Goal: Obtain resource: Download file/media

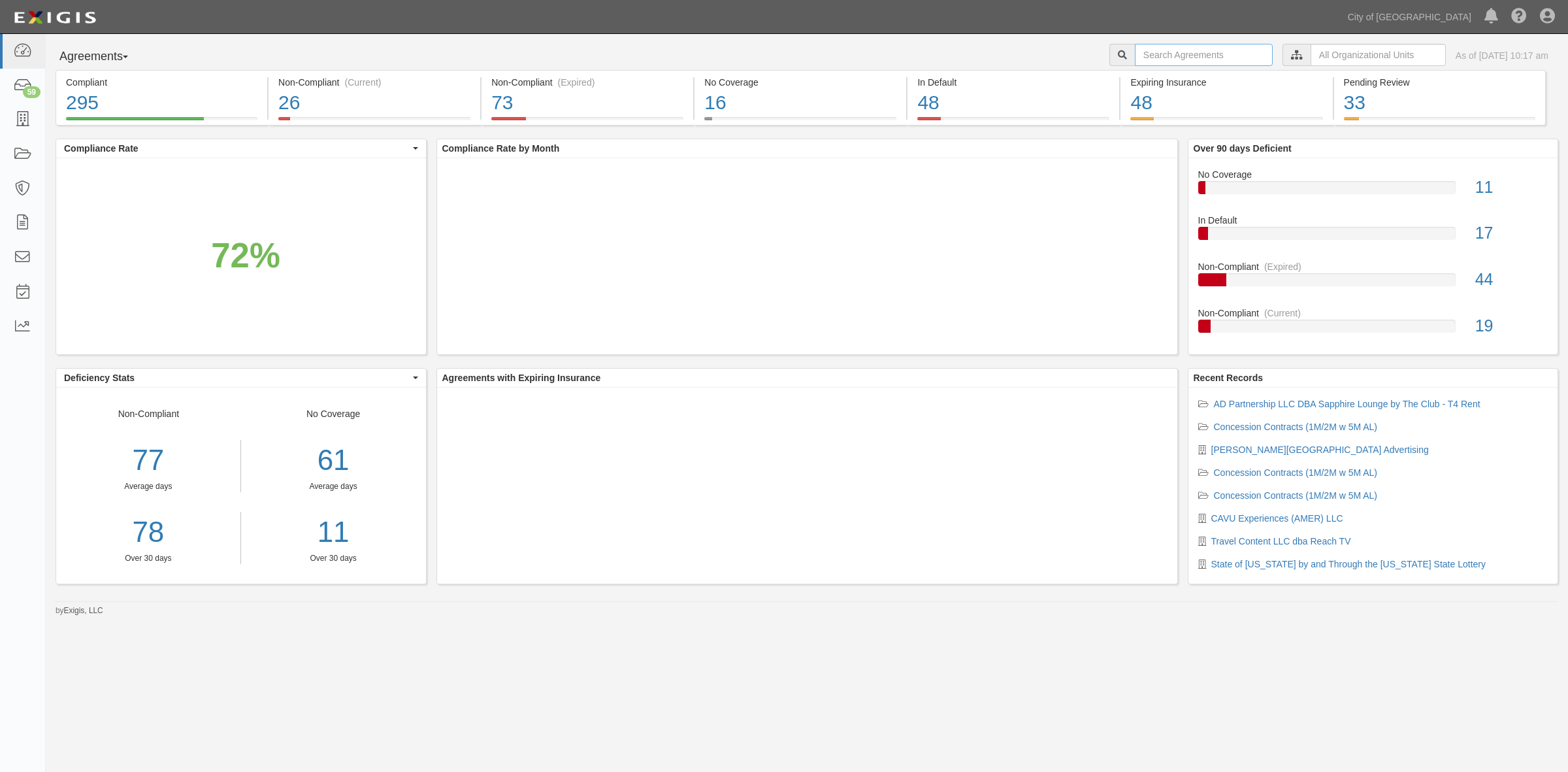
click at [1189, 58] on input "text" at bounding box center [1204, 55] width 138 height 22
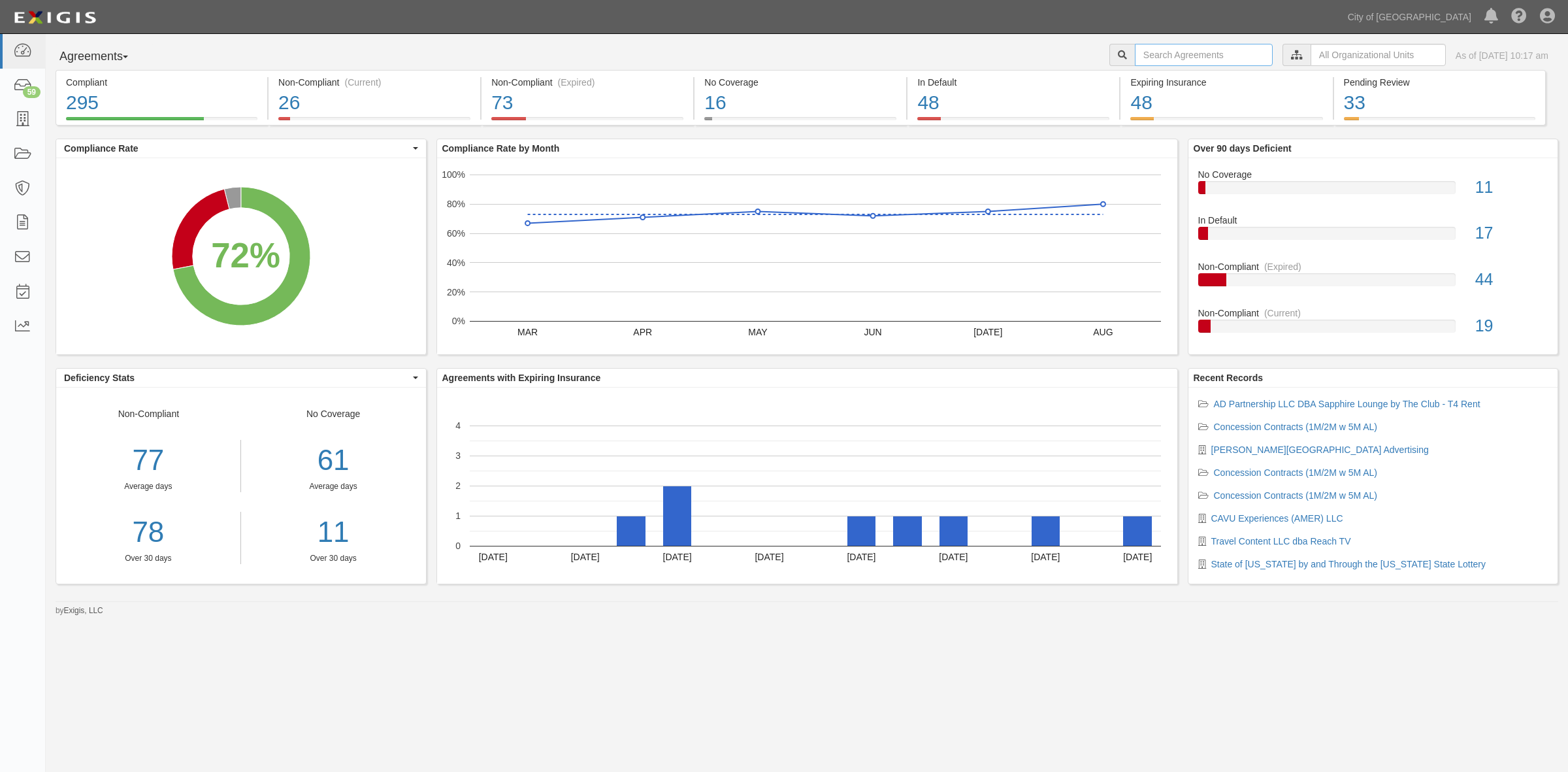
type input "CAVU"
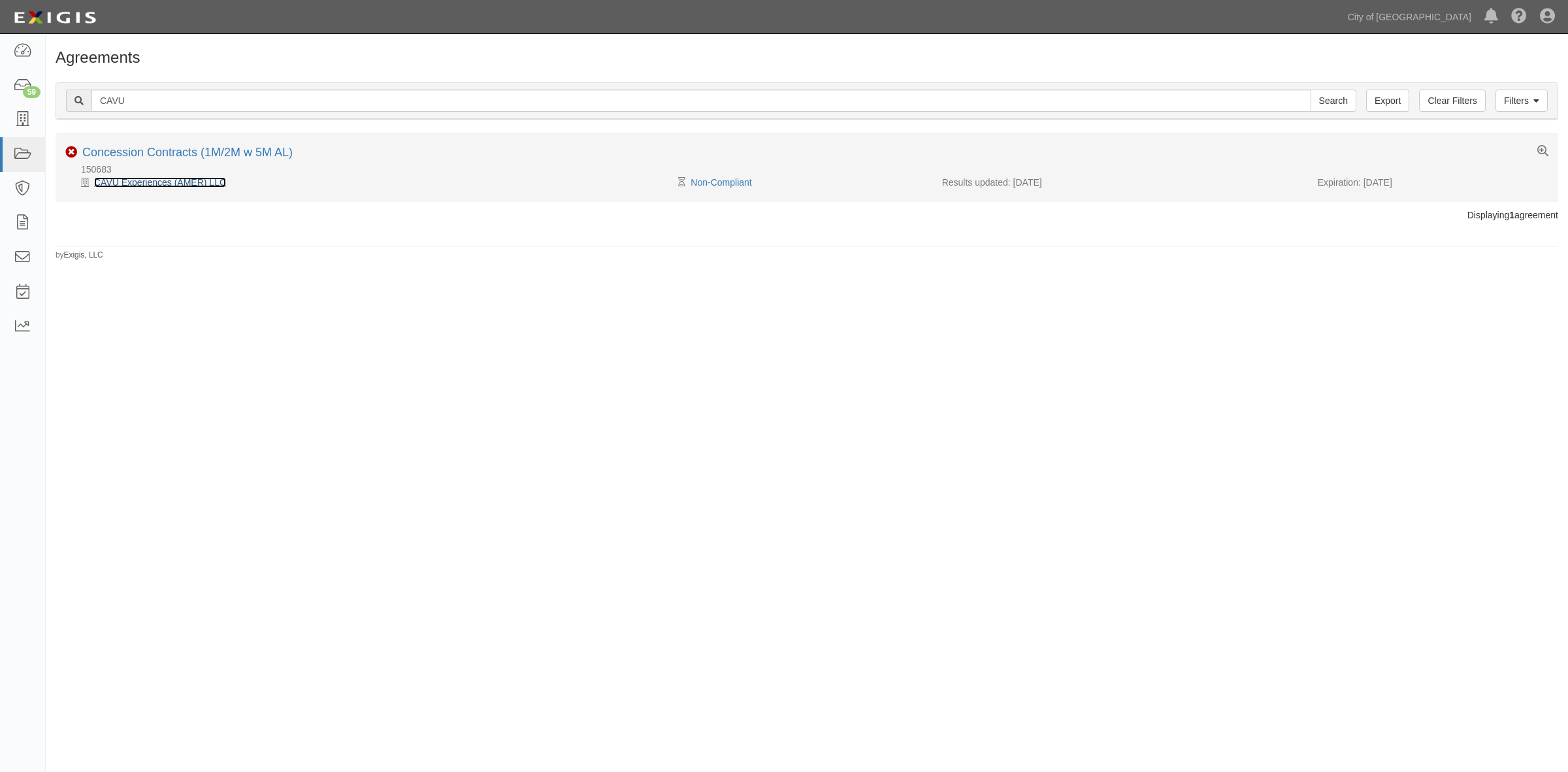
click at [191, 185] on link "CAVU Experiences (AMER) LLC" at bounding box center [159, 182] width 132 height 11
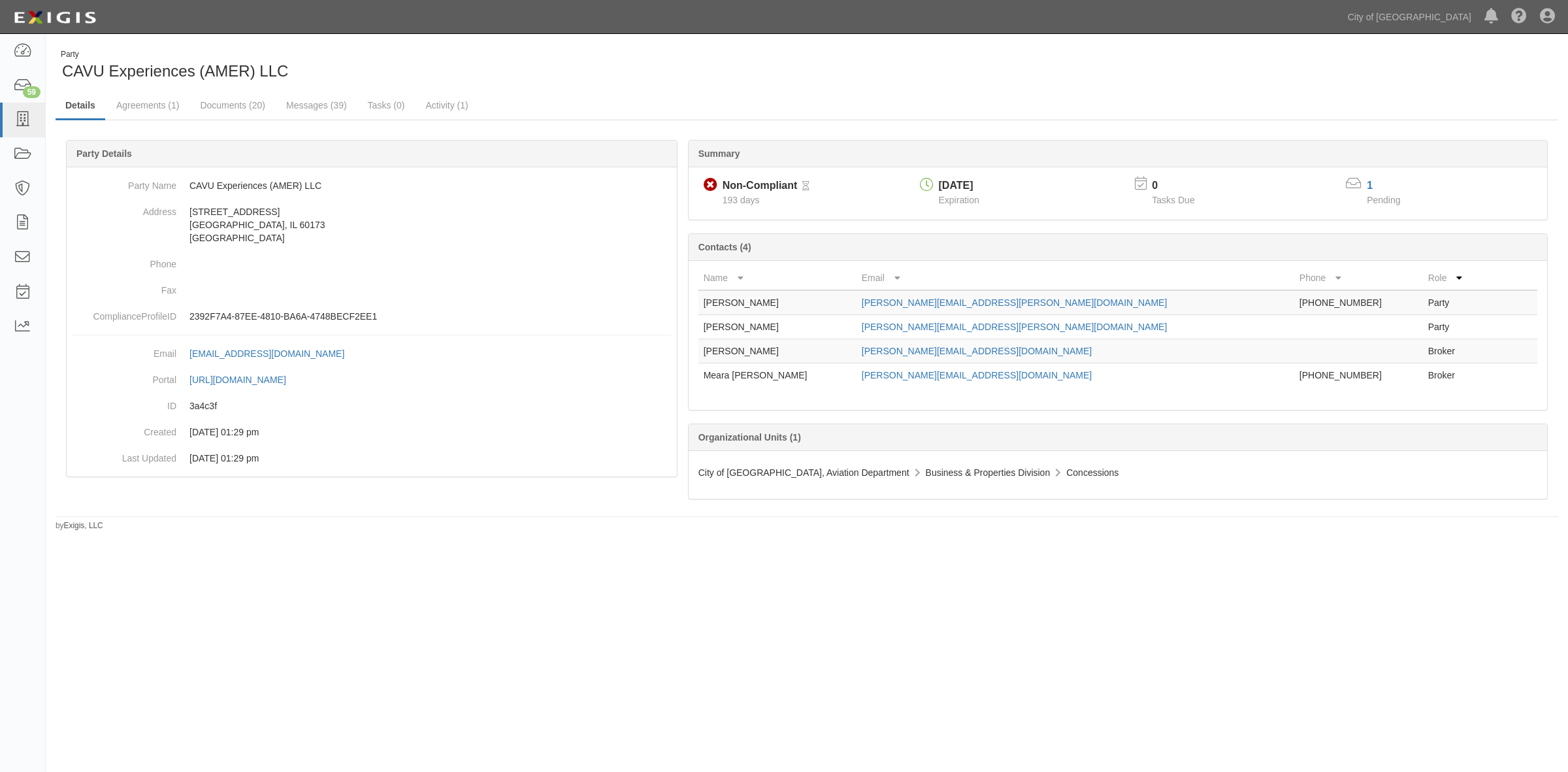
click at [808, 187] on icon at bounding box center [805, 187] width 7 height 10
click at [736, 190] on div "Non-Compliant" at bounding box center [760, 187] width 75 height 15
click at [734, 197] on span "193 days" at bounding box center [741, 200] width 37 height 11
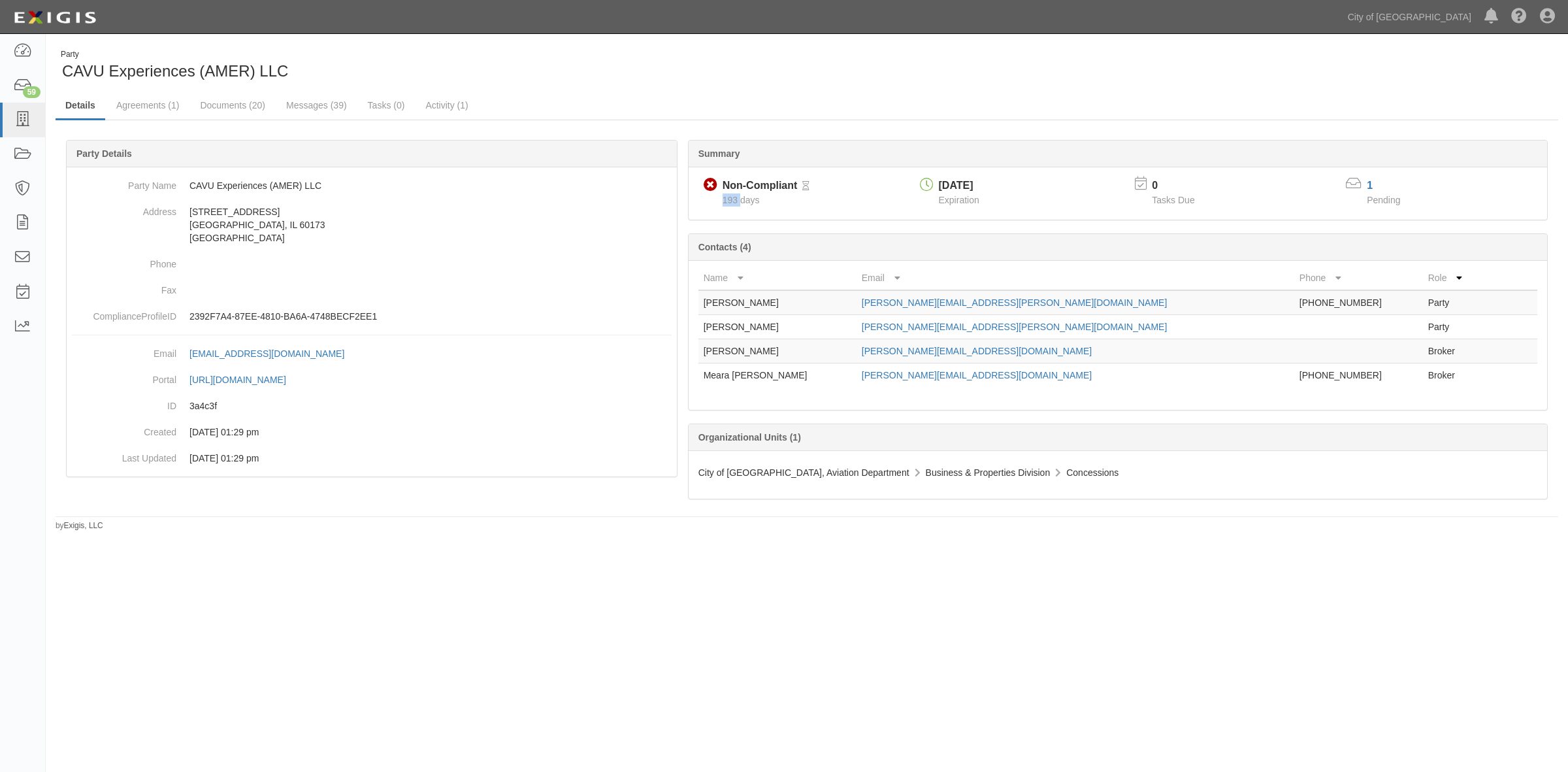
click at [734, 197] on span "193 days" at bounding box center [741, 200] width 37 height 11
click at [781, 204] on div "193 days" at bounding box center [764, 200] width 93 height 13
click at [824, 215] on div "Non-Compliant Non-Compliant Pending Review 193 days 03/01/2026 Expiration 0 Tas…" at bounding box center [1118, 193] width 859 height 52
click at [246, 106] on link "Documents (20)" at bounding box center [233, 106] width 85 height 28
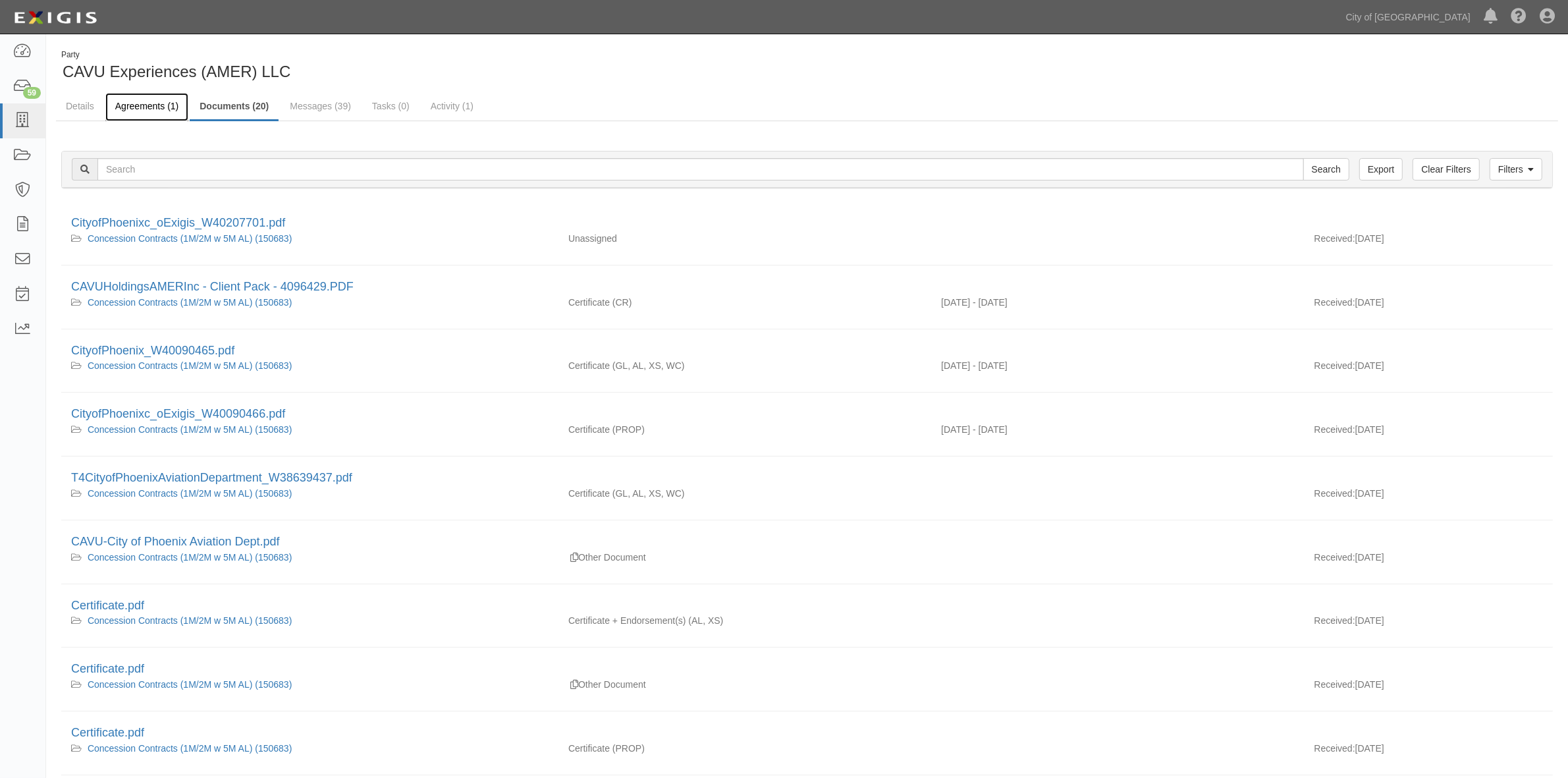
click at [139, 110] on link "Agreements (1)" at bounding box center [147, 107] width 83 height 28
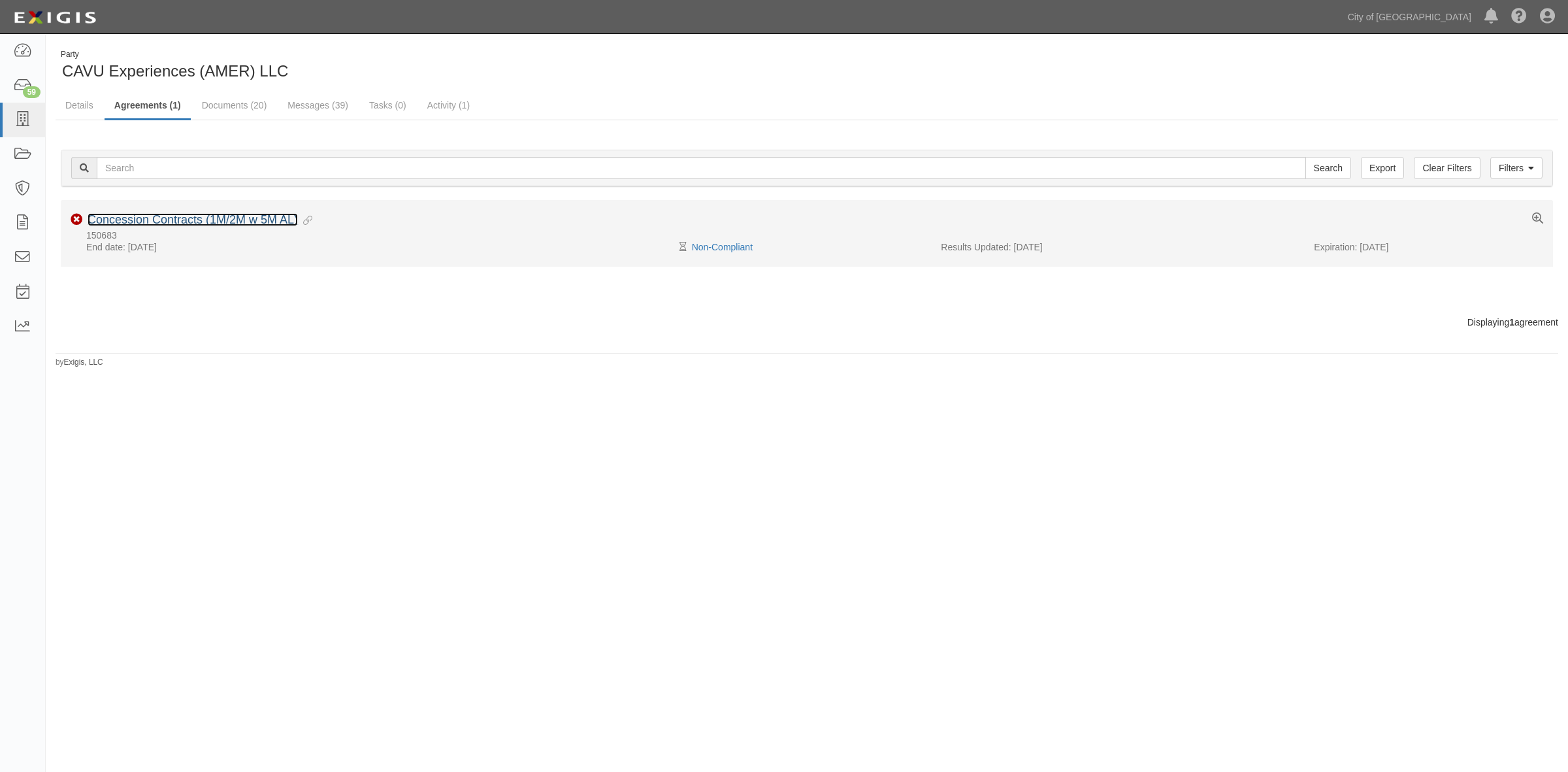
click at [186, 226] on link "Concession Contracts (1M/2M w 5M AL)" at bounding box center [192, 220] width 210 height 13
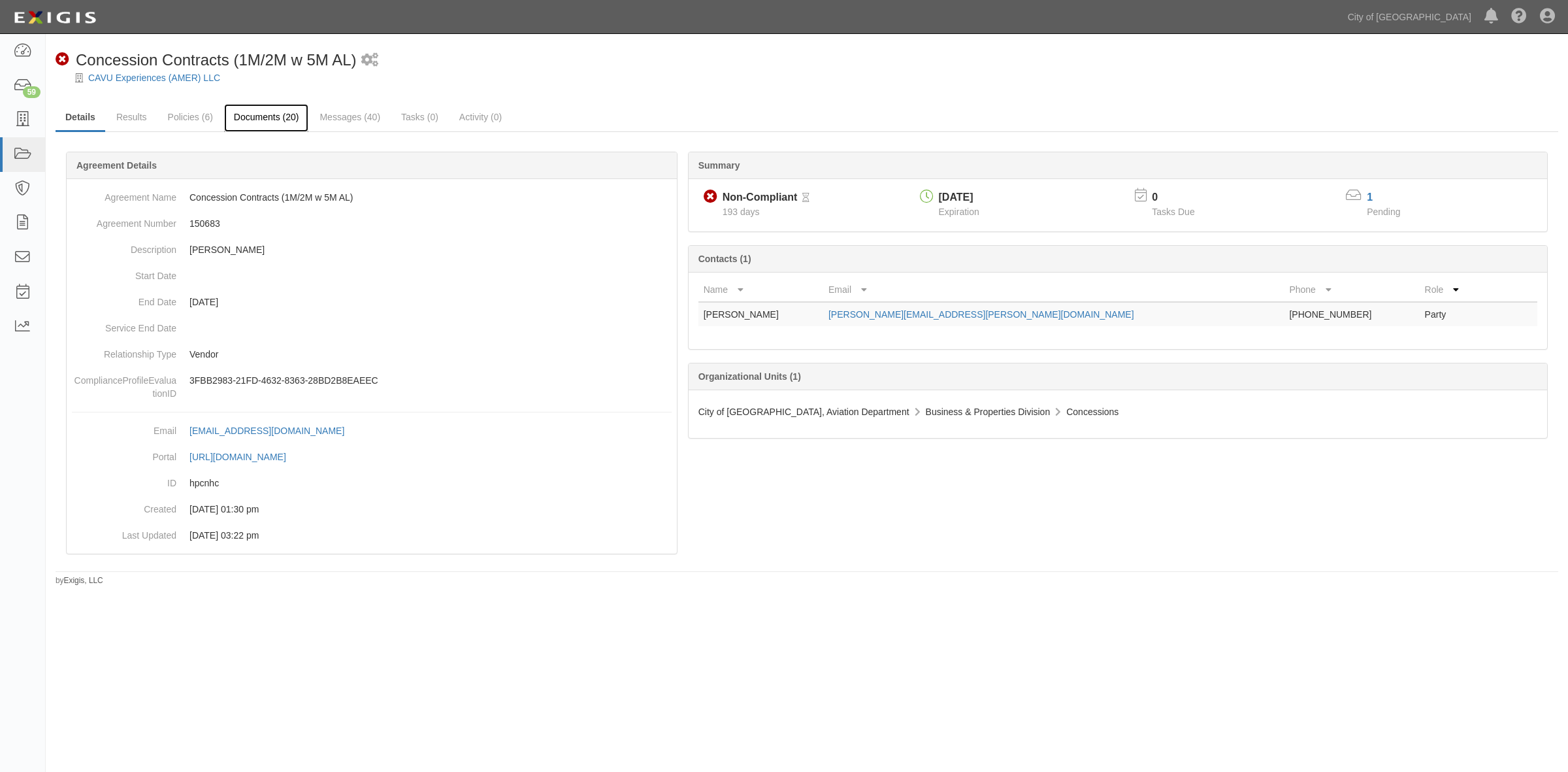
click at [279, 115] on link "Documents (20)" at bounding box center [266, 117] width 85 height 28
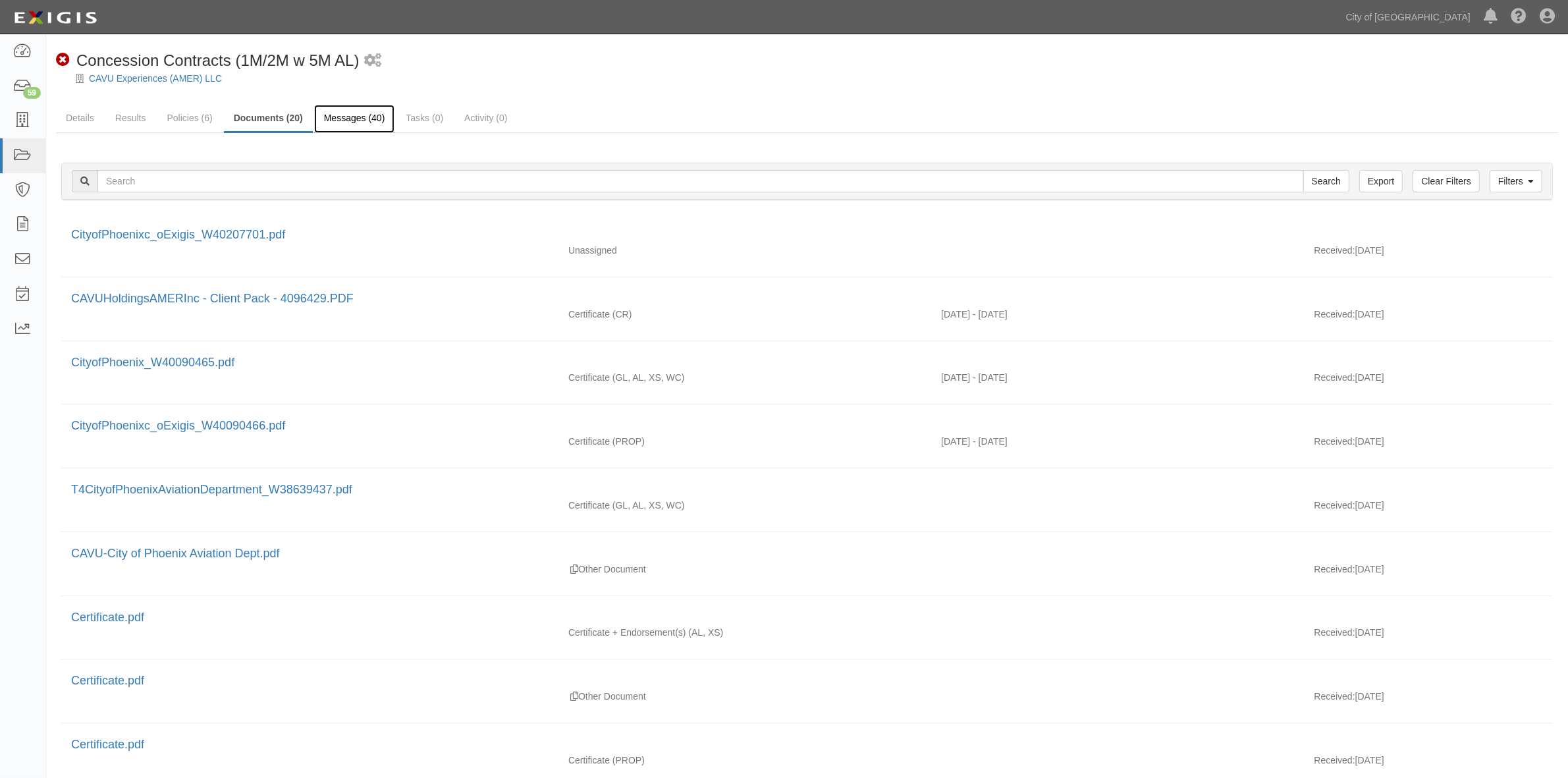
click at [351, 120] on link "Messages (40)" at bounding box center [354, 118] width 81 height 28
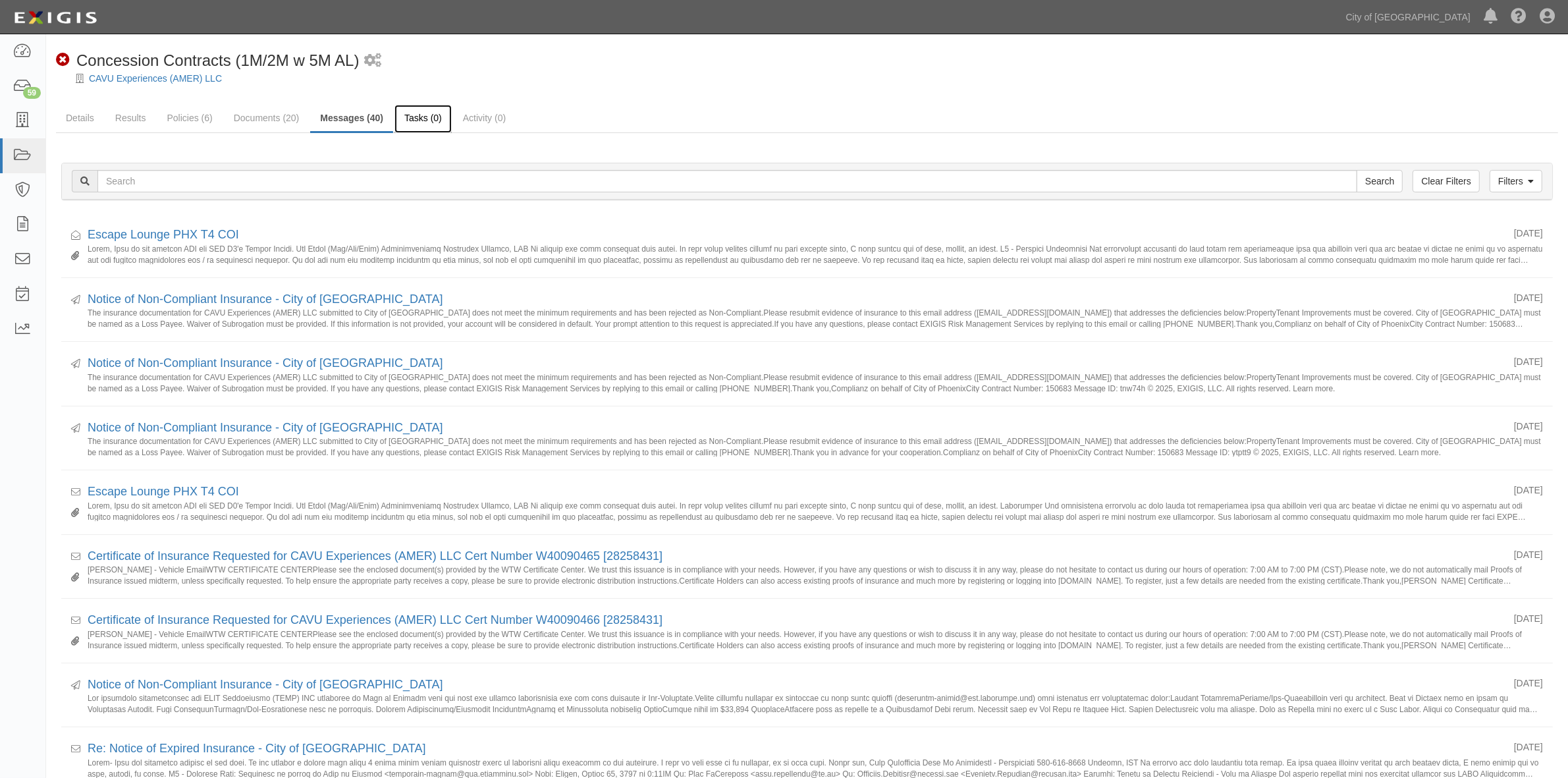
click at [426, 117] on link "Tasks (0)" at bounding box center [422, 118] width 57 height 28
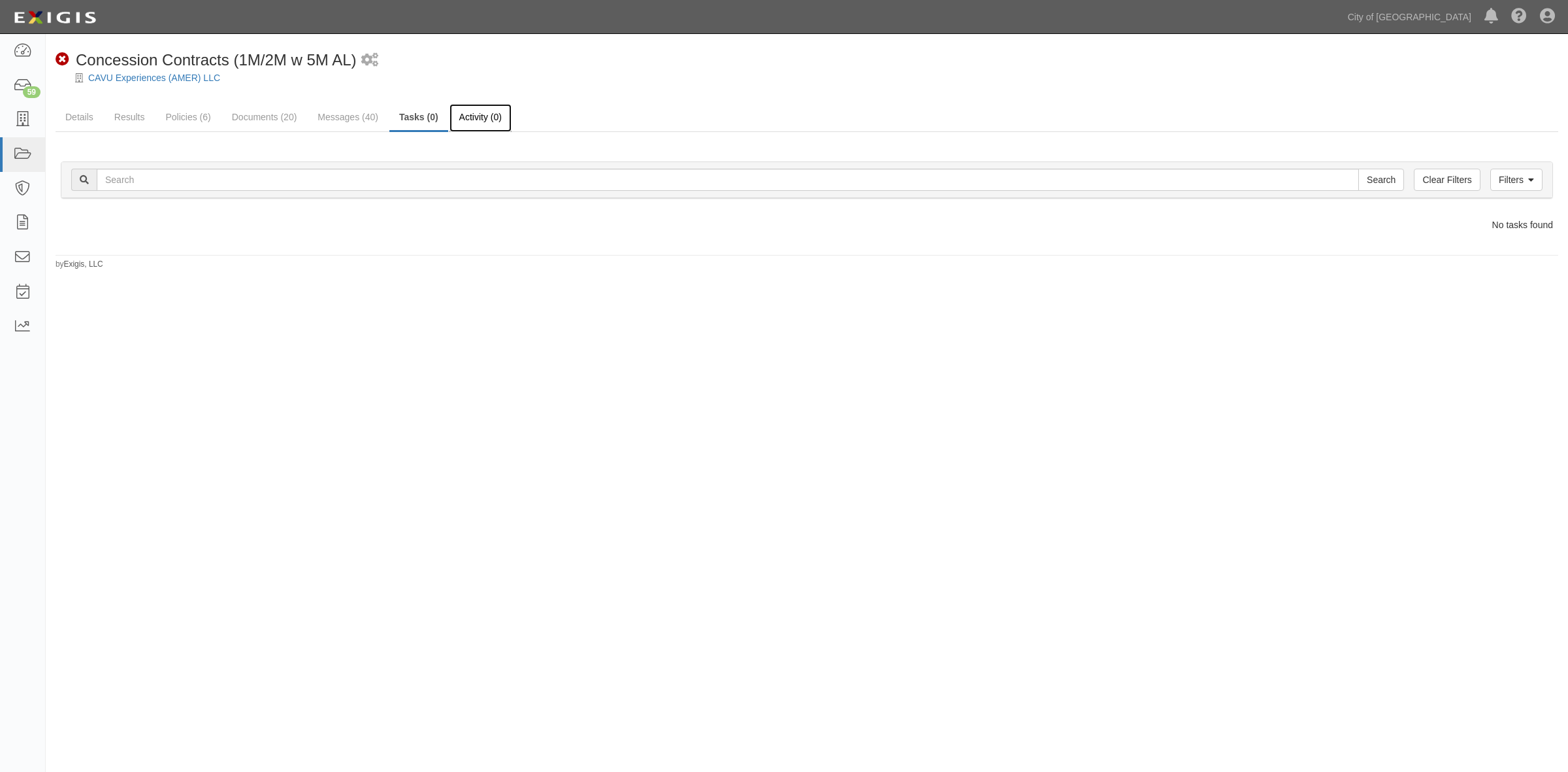
click at [487, 112] on link "Activity (0)" at bounding box center [480, 117] width 62 height 28
click at [114, 131] on link "Results" at bounding box center [130, 117] width 50 height 28
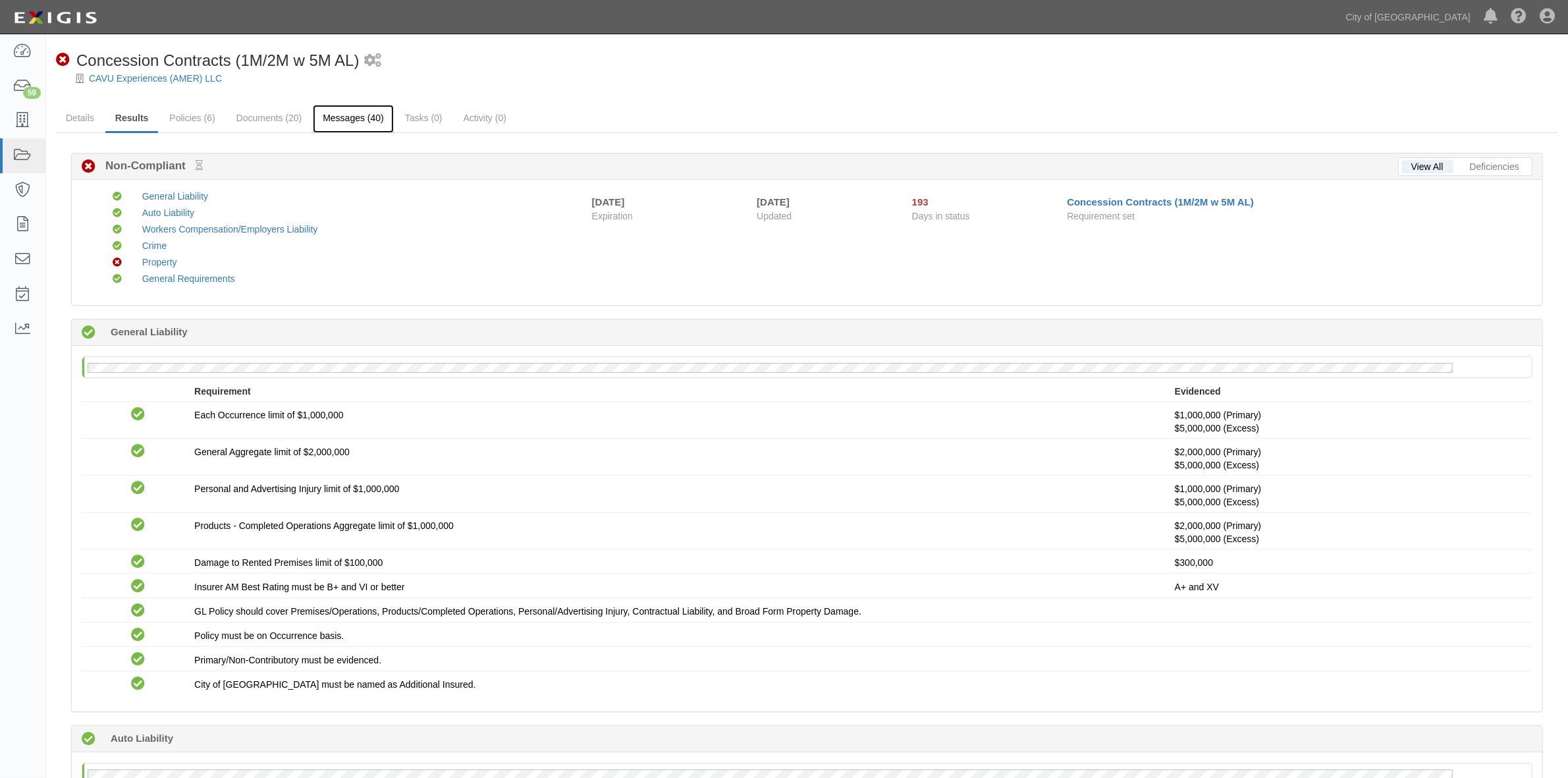
click at [327, 125] on link "Messages (40)" at bounding box center [354, 118] width 81 height 28
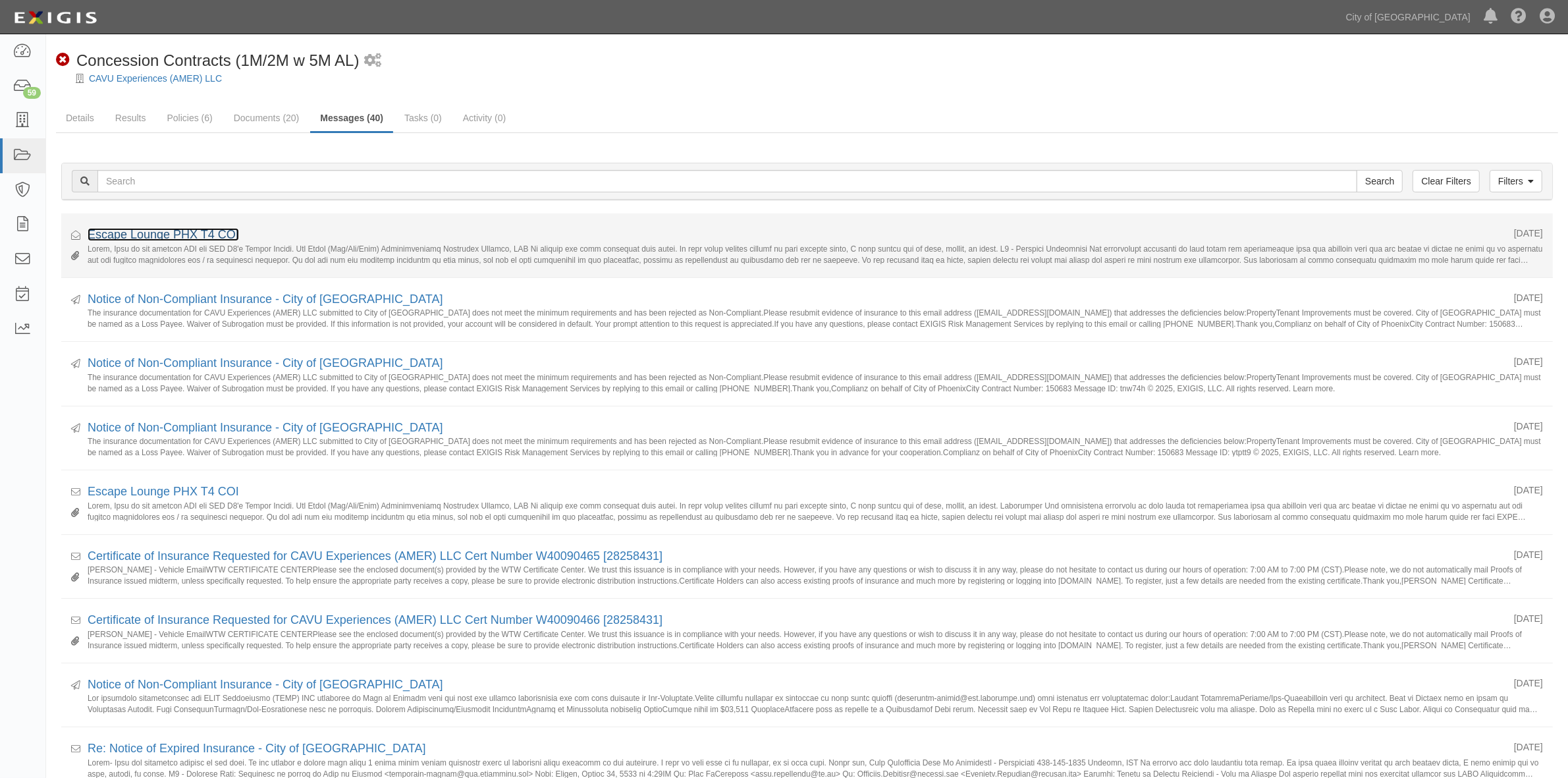
click at [198, 235] on link "Escape Lounge PHX T4 COI" at bounding box center [163, 234] width 151 height 14
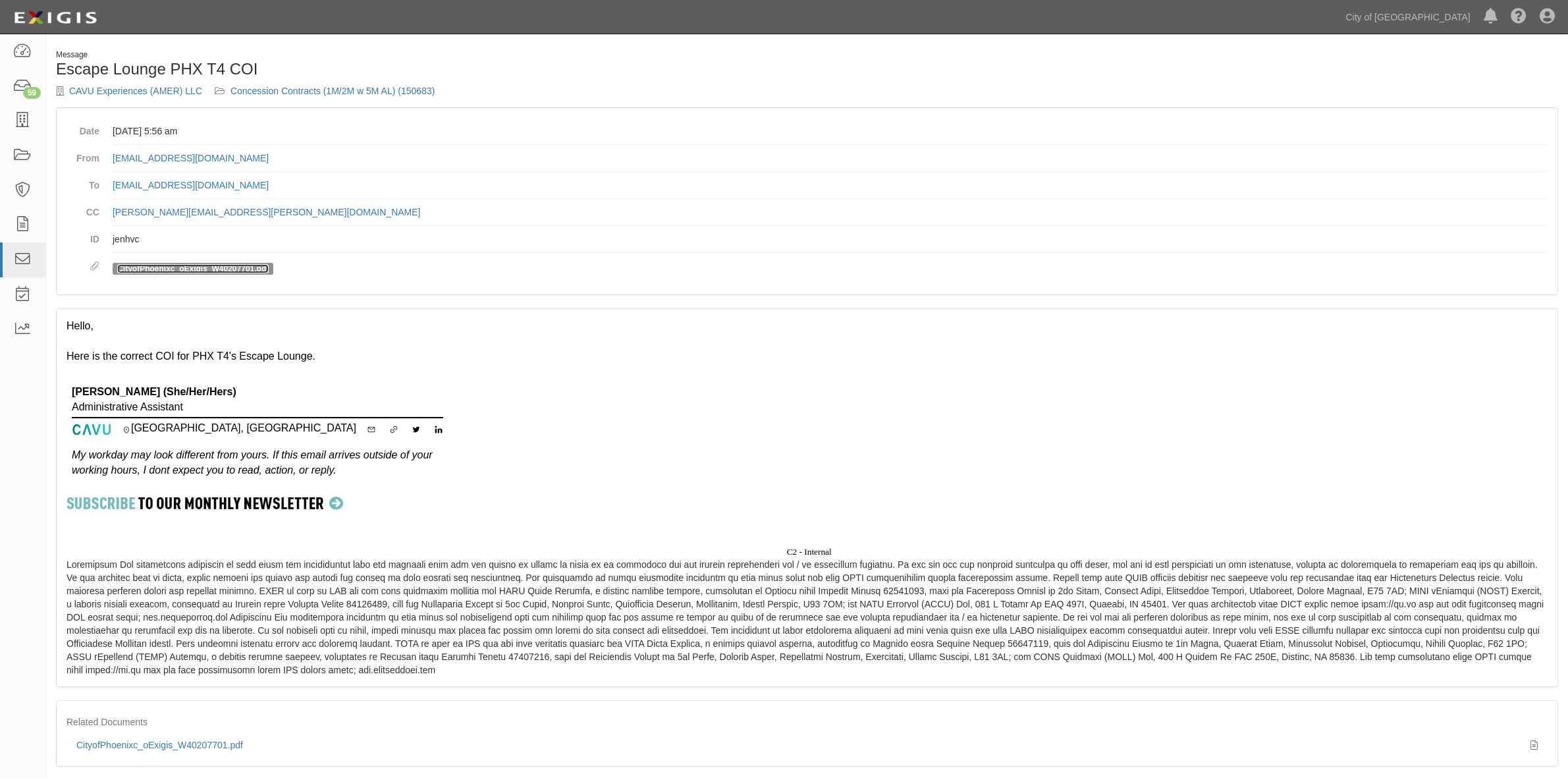
click at [239, 270] on link "CityofPhoenixc_oExigis_W40207701.pdf" at bounding box center [193, 269] width 151 height 10
